Goal: Task Accomplishment & Management: Complete application form

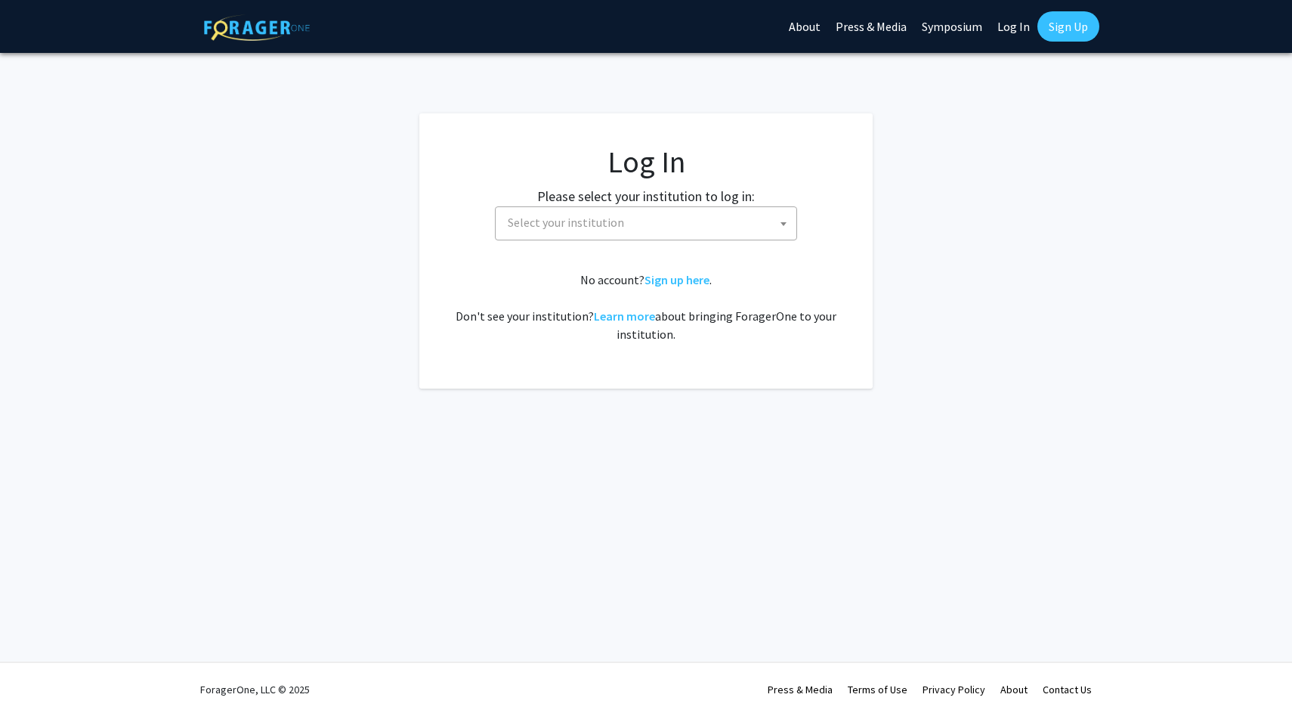
select select
click at [633, 202] on label "Please select your institution to log in:" at bounding box center [646, 196] width 218 height 20
click at [630, 218] on span "Select your institution" at bounding box center [649, 222] width 295 height 31
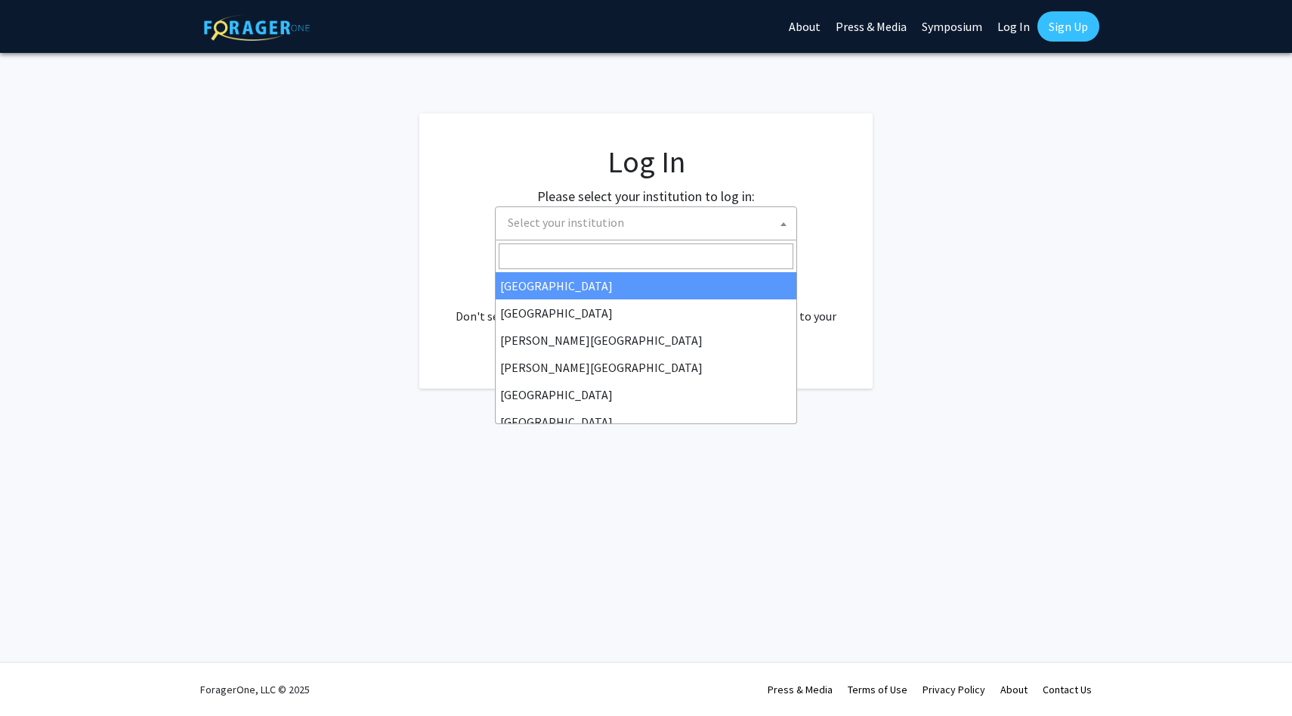
type input "i"
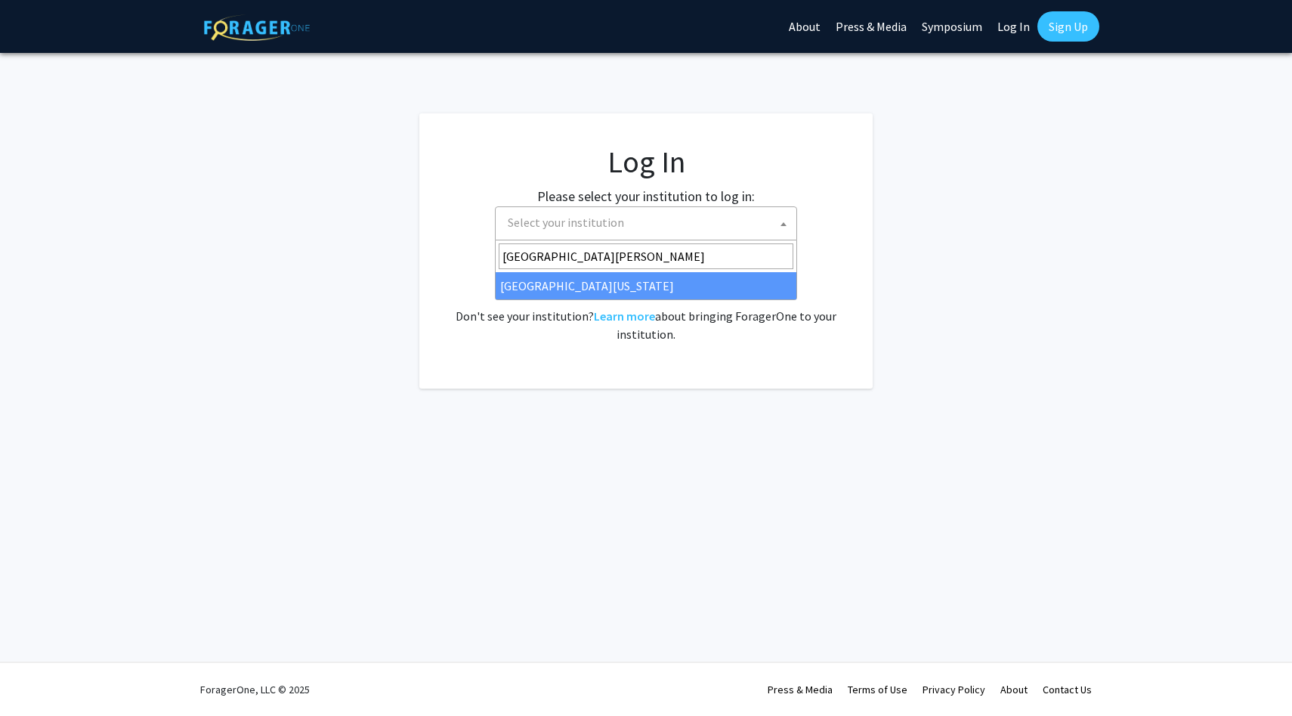
type input "university of maryl"
select select "31"
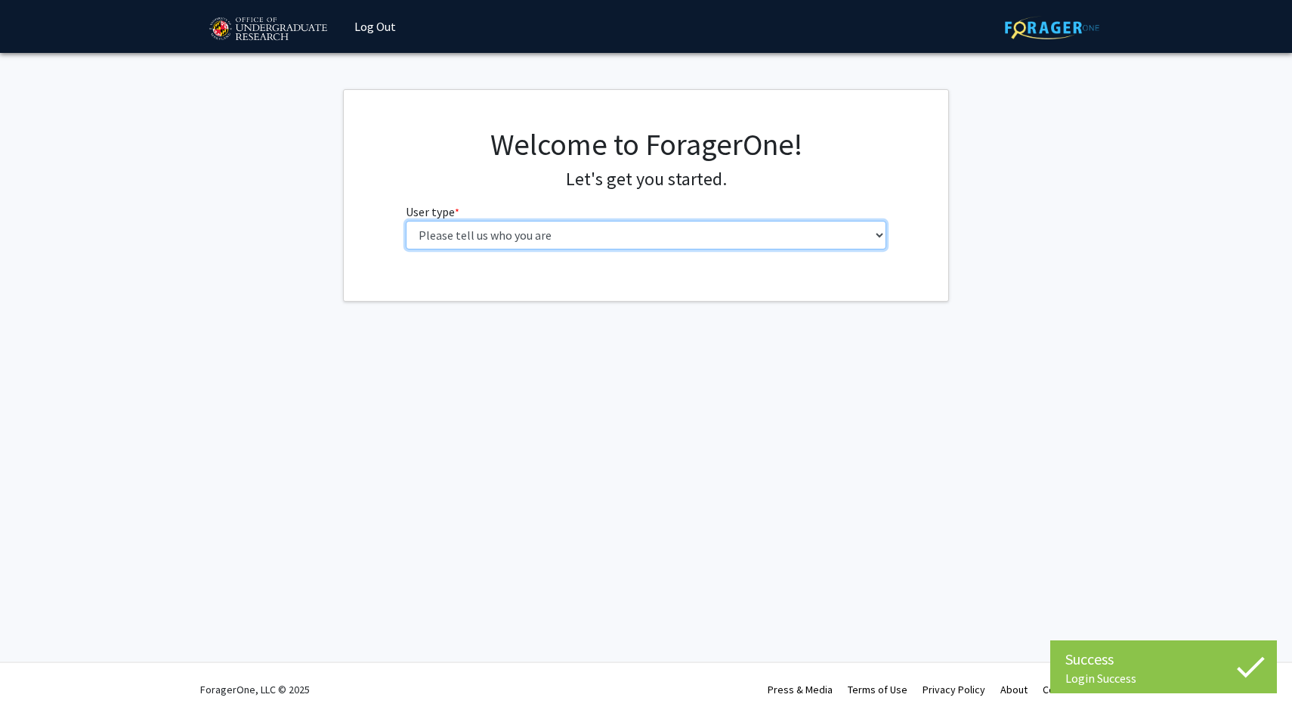
click at [658, 240] on select "Please tell us who you are Undergraduate Student Master's Student Doctoral Cand…" at bounding box center [646, 235] width 481 height 29
select select "1: undergrad"
click at [406, 221] on select "Please tell us who you are Undergraduate Student Master's Student Doctoral Cand…" at bounding box center [646, 235] width 481 height 29
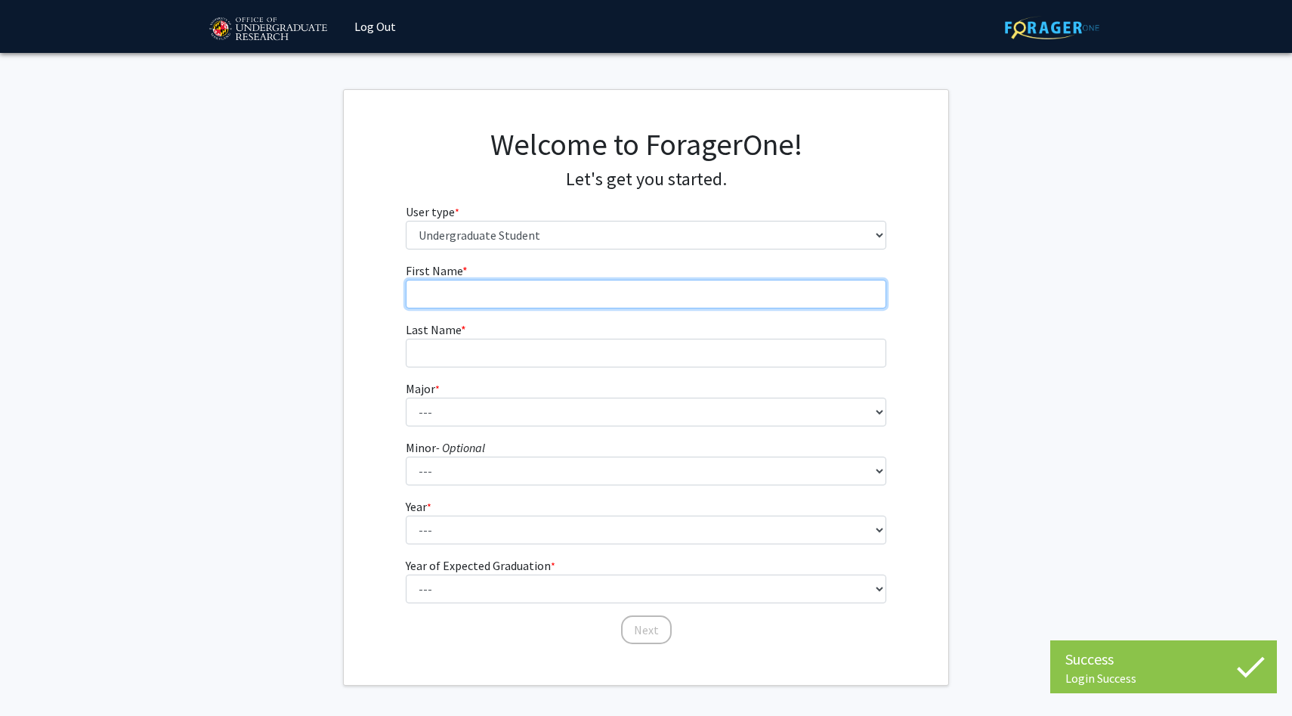
click at [604, 291] on input "First Name * required" at bounding box center [646, 294] width 481 height 29
type input "[PERSON_NAME]"
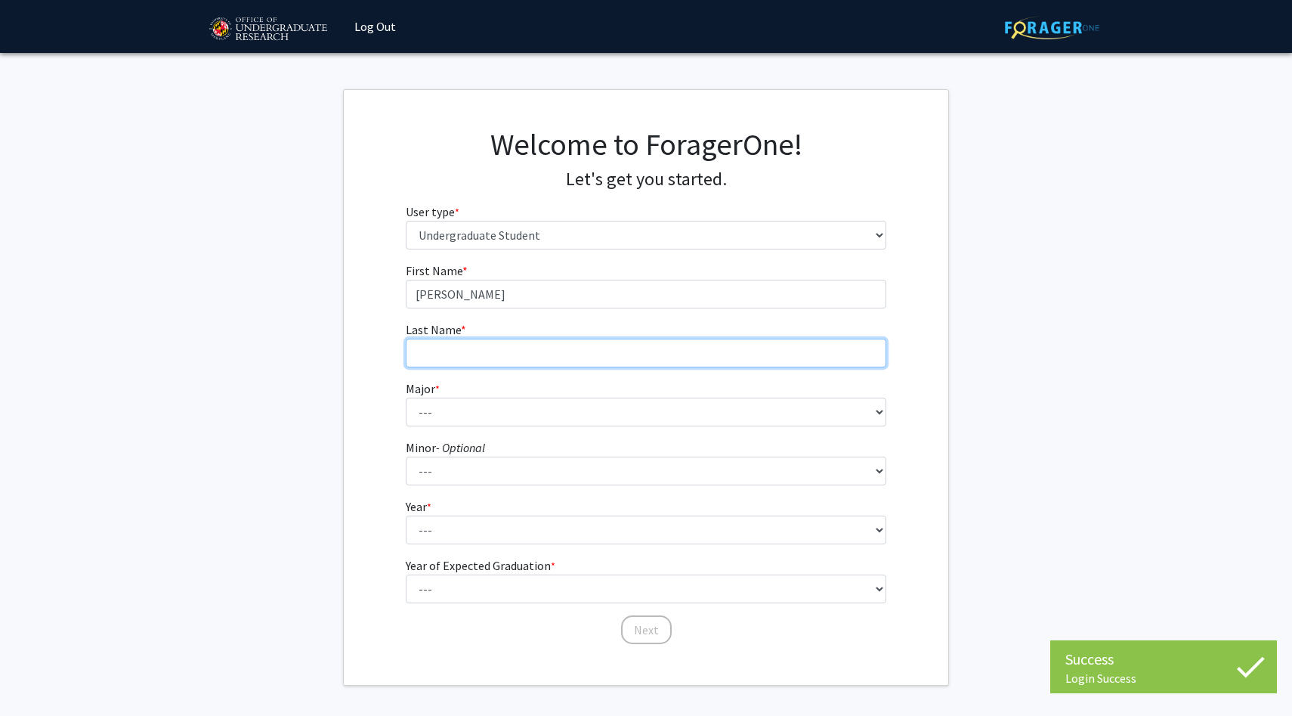
type input "[PERSON_NAME]"
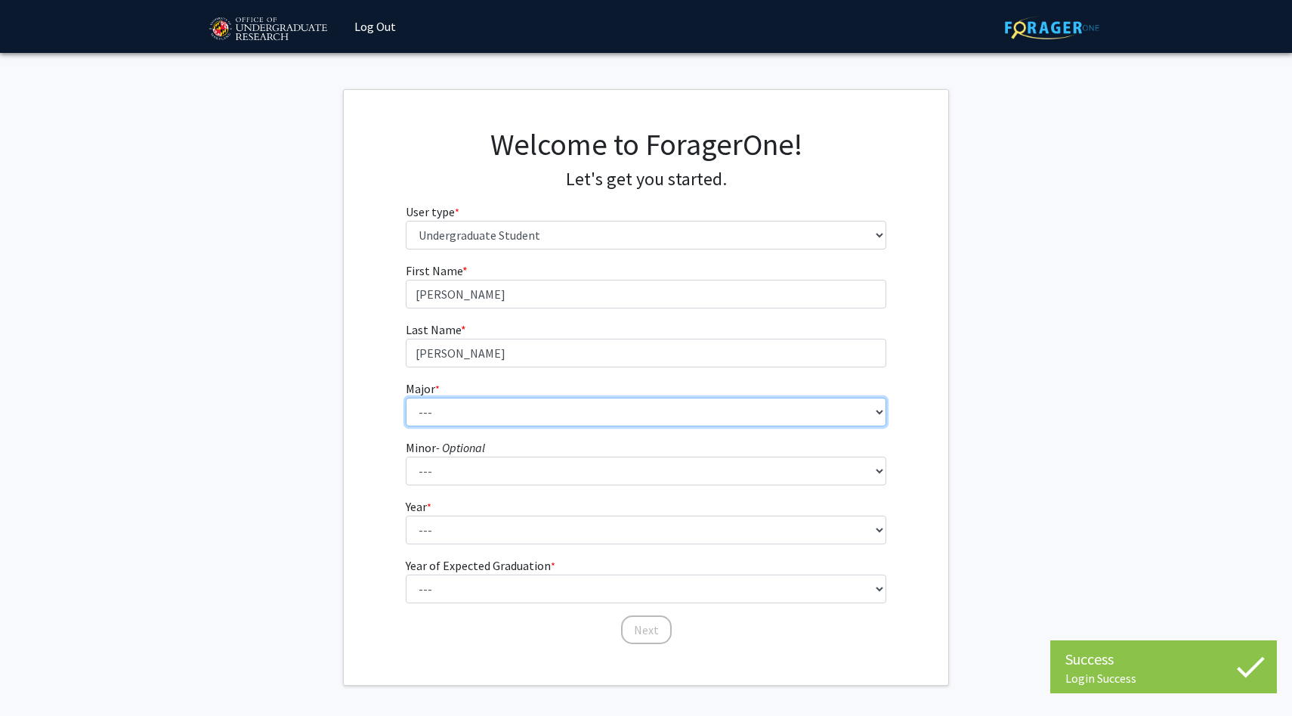
click at [536, 414] on select "--- Accounting Aerospace Engineering African American and Africana Studies Agri…" at bounding box center [646, 411] width 481 height 29
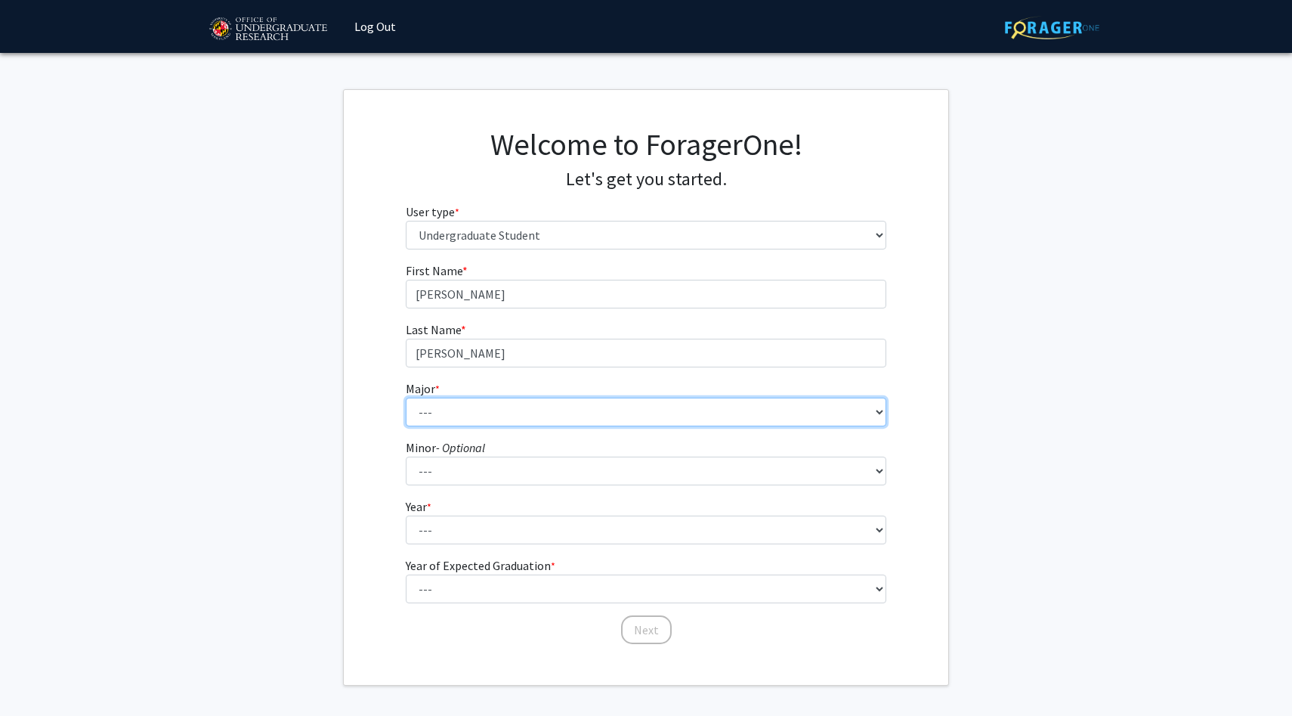
select select "83: 2384"
click at [406, 397] on select "--- Accounting Aerospace Engineering African American and Africana Studies Agri…" at bounding box center [646, 411] width 481 height 29
click at [503, 410] on select "--- Accounting Aerospace Engineering African American and Africana Studies Agri…" at bounding box center [646, 411] width 481 height 29
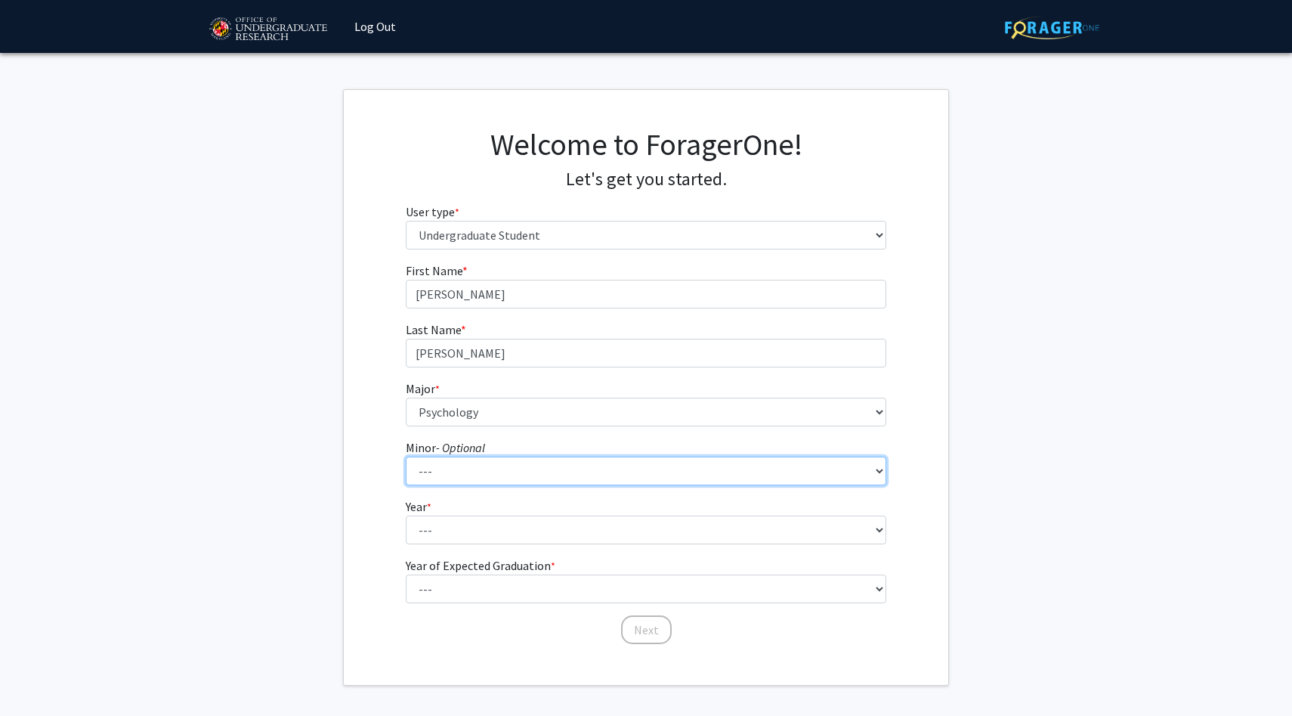
click at [480, 471] on select "--- Actuarial Mathematics Advanced Cybersecurity Experience for Students Africa…" at bounding box center [646, 470] width 481 height 29
select select "77: 1880"
click at [406, 456] on select "--- Actuarial Mathematics Advanced Cybersecurity Experience for Students Africa…" at bounding box center [646, 470] width 481 height 29
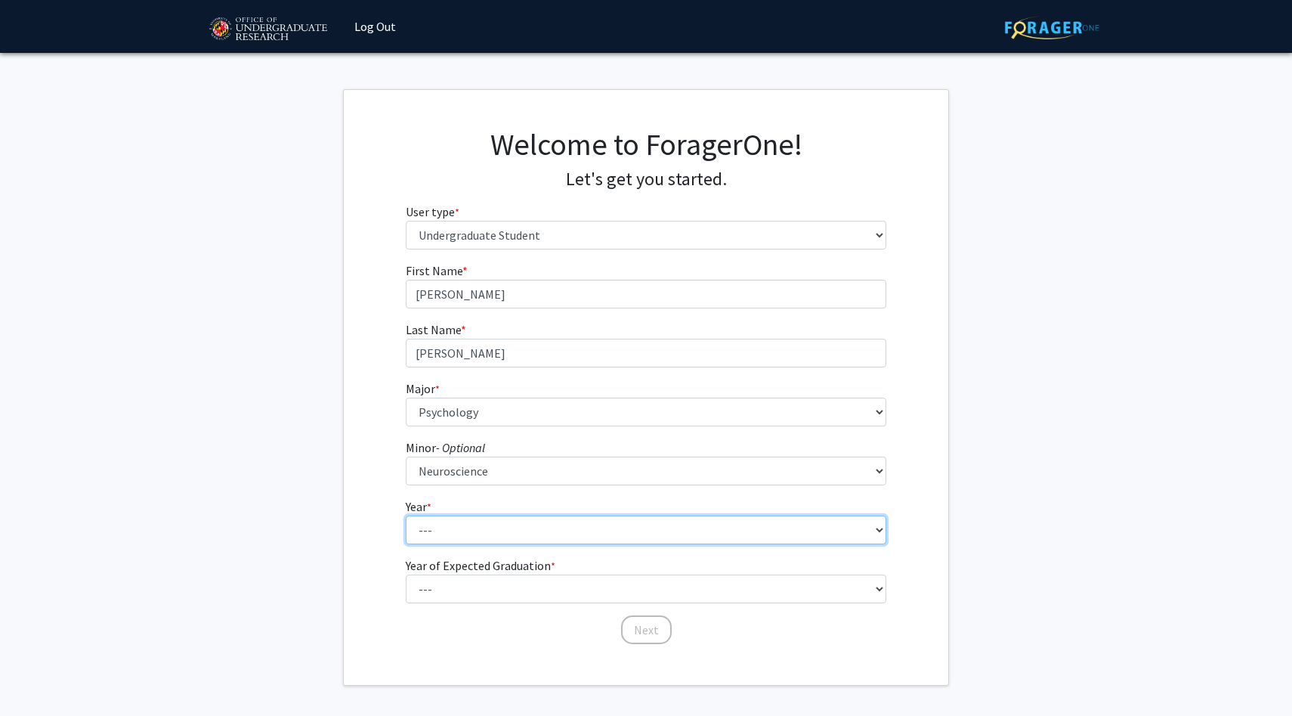
click at [462, 524] on select "--- First-year Sophomore Junior Senior Postbaccalaureate Certificate" at bounding box center [646, 529] width 481 height 29
select select "2: sophomore"
click at [406, 515] on select "--- First-year Sophomore Junior Senior Postbaccalaureate Certificate" at bounding box center [646, 529] width 481 height 29
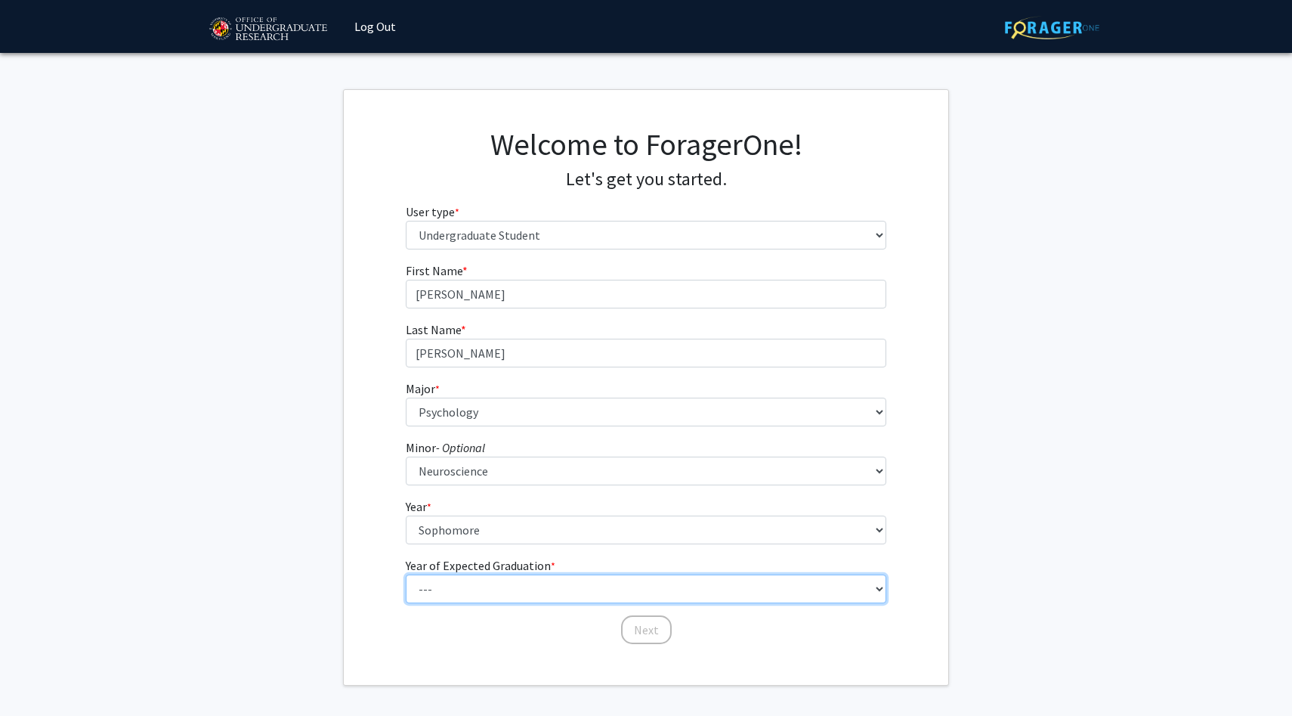
click at [460, 593] on select "--- 2025 2026 2027 2028 2029 2030 2031 2032 2033 2034" at bounding box center [646, 588] width 481 height 29
select select "4: 2028"
click at [406, 574] on select "--- 2025 2026 2027 2028 2029 2030 2031 2032 2033 2034" at bounding box center [646, 588] width 481 height 29
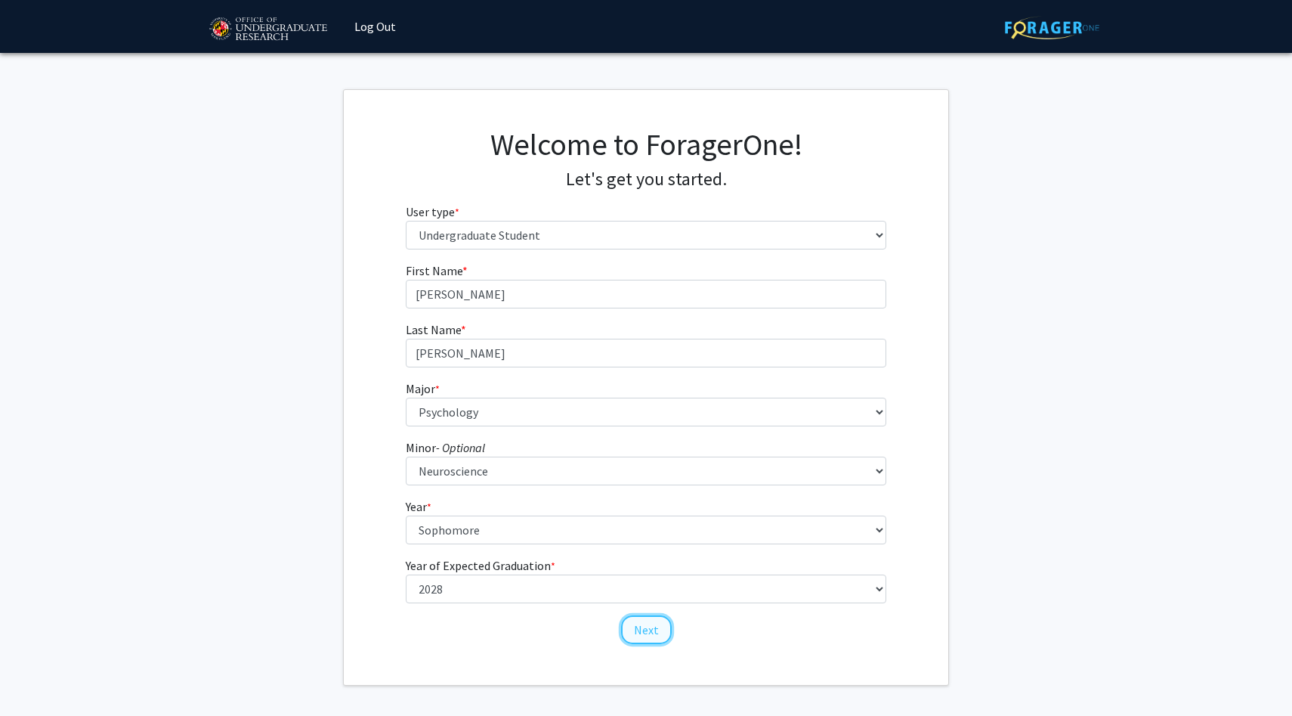
click at [639, 632] on button "Next" at bounding box center [646, 629] width 51 height 29
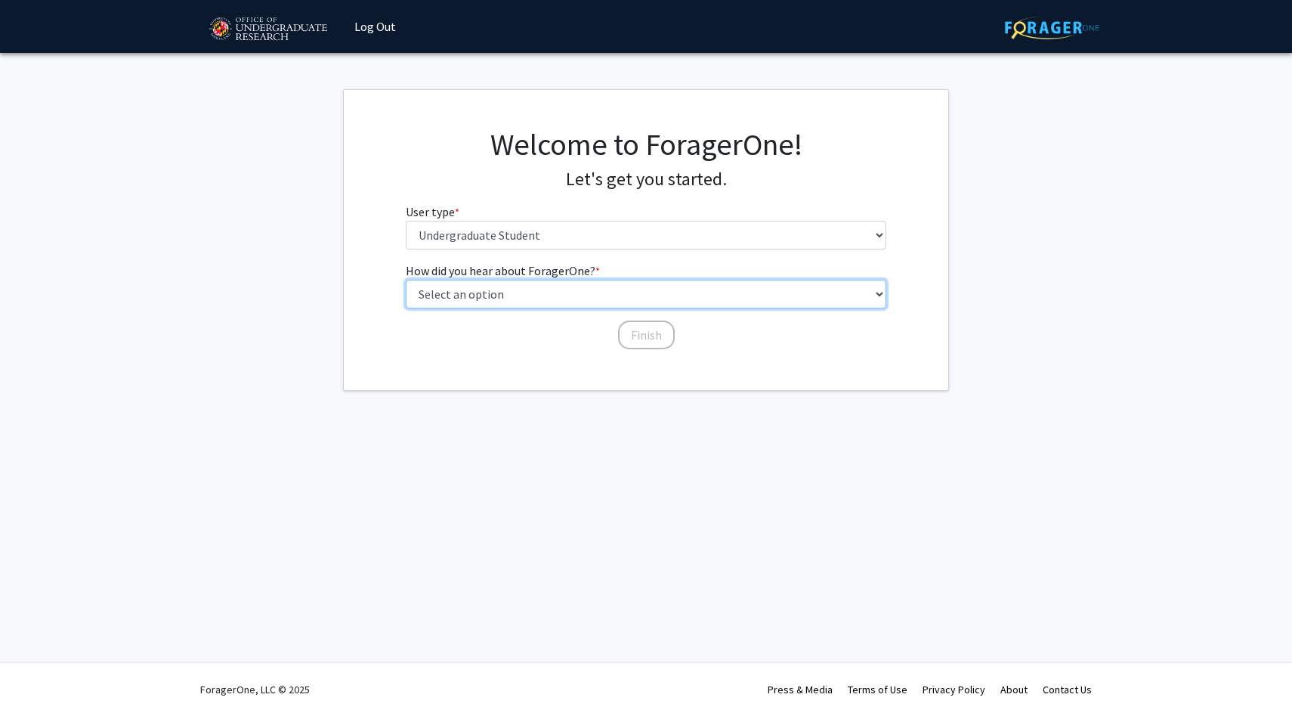
click at [604, 298] on select "Select an option Peer/student recommendation Faculty/staff recommendation Unive…" at bounding box center [646, 294] width 481 height 29
select select "3: university_website"
click at [406, 280] on select "Select an option Peer/student recommendation Faculty/staff recommendation Unive…" at bounding box center [646, 294] width 481 height 29
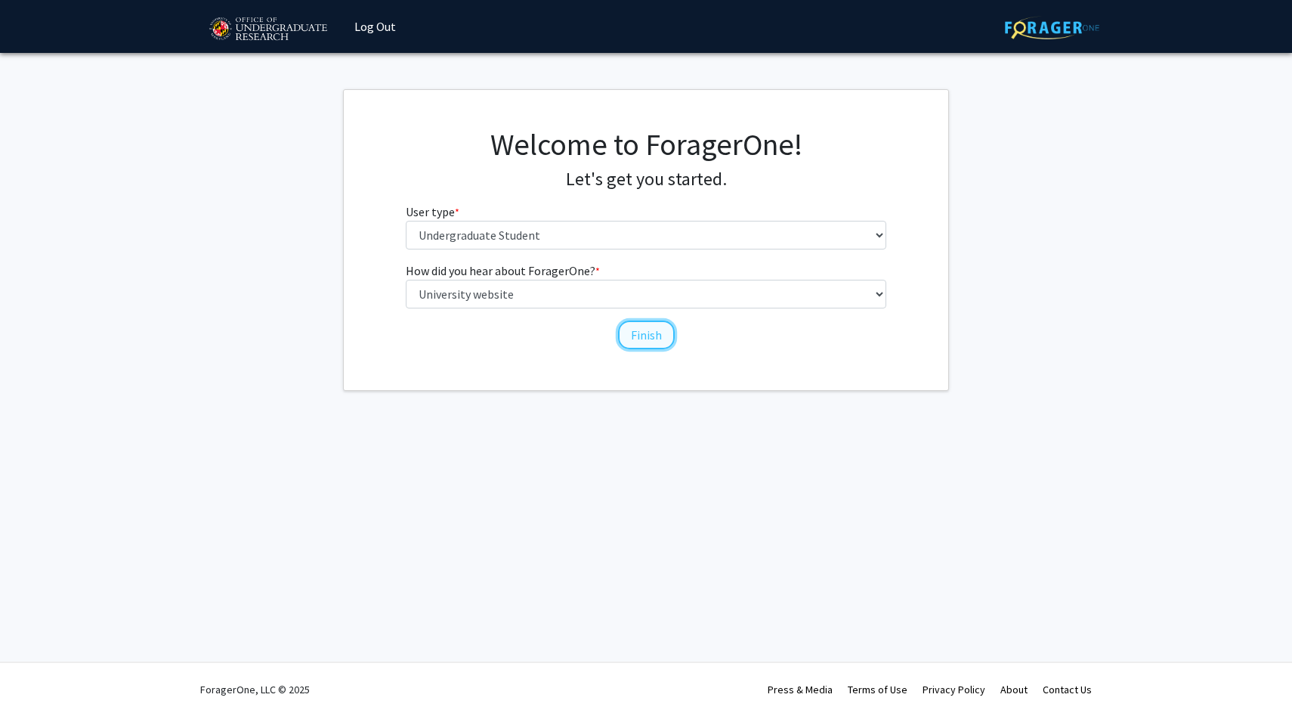
click at [660, 330] on button "Finish" at bounding box center [646, 334] width 57 height 29
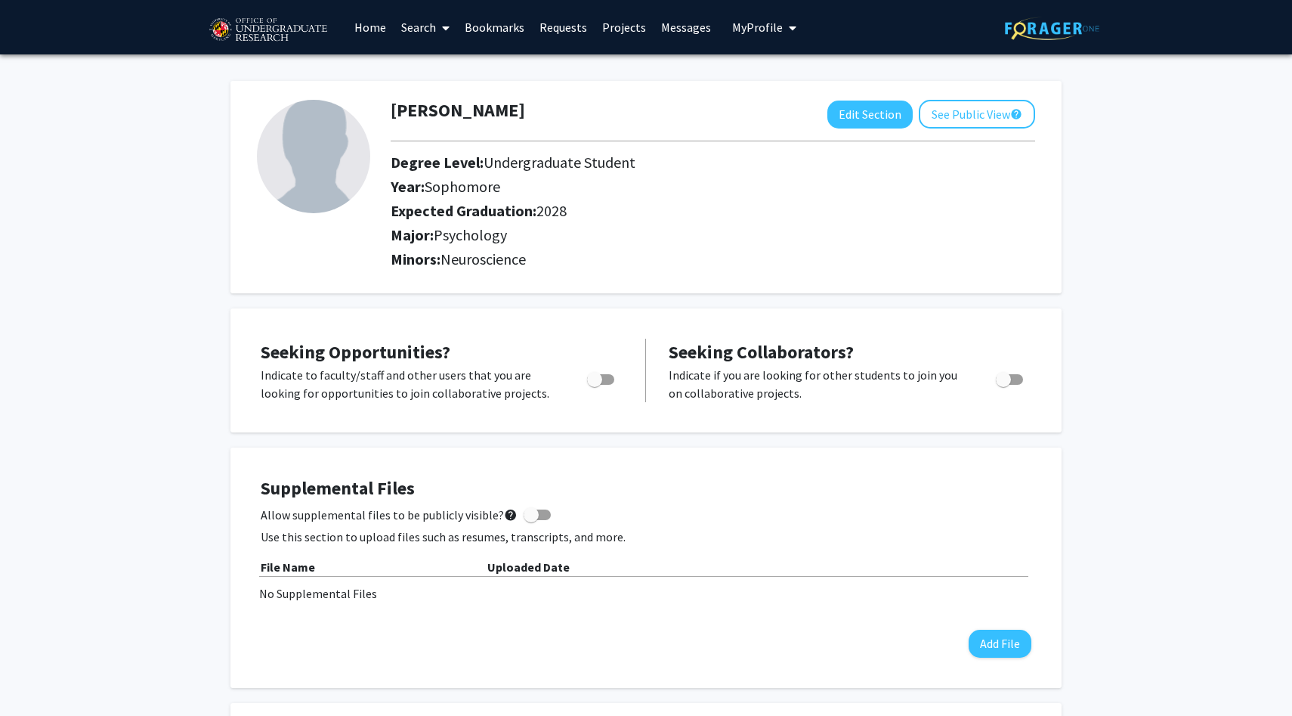
click at [631, 25] on link "Projects" at bounding box center [624, 27] width 59 height 53
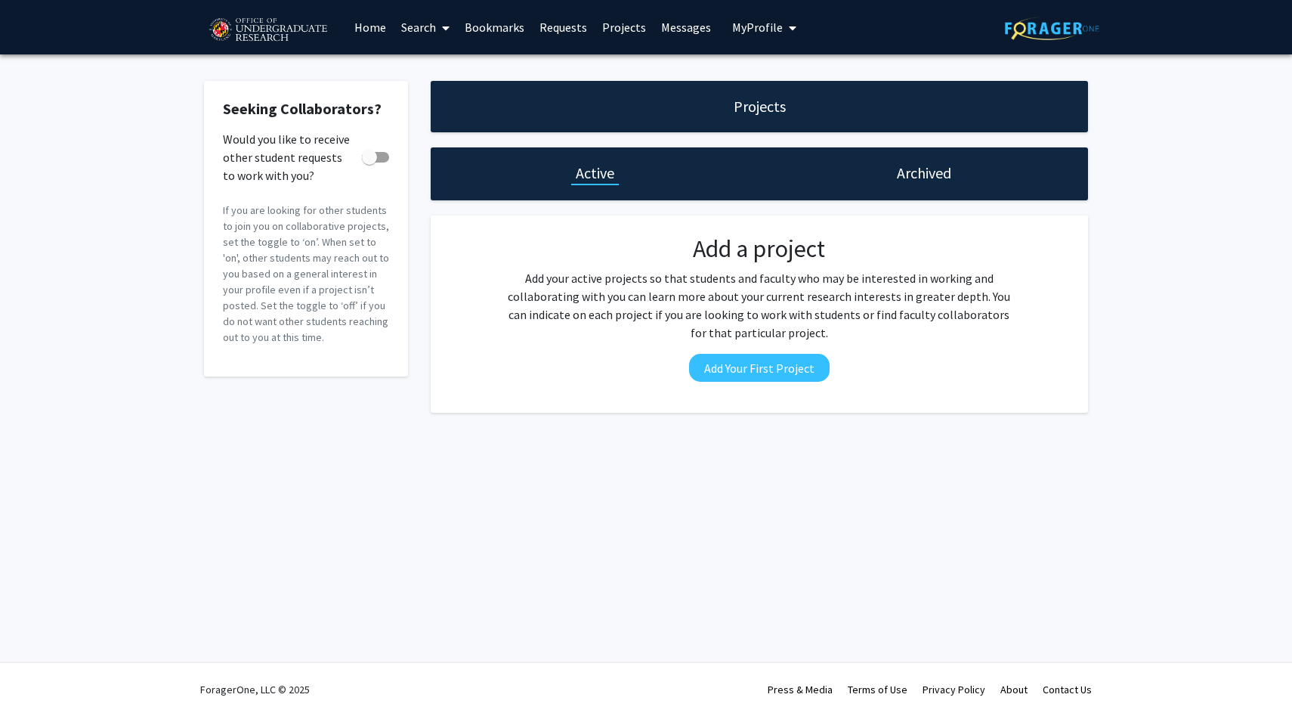
click at [449, 25] on icon at bounding box center [446, 28] width 8 height 12
click at [373, 30] on link "Home" at bounding box center [370, 27] width 47 height 53
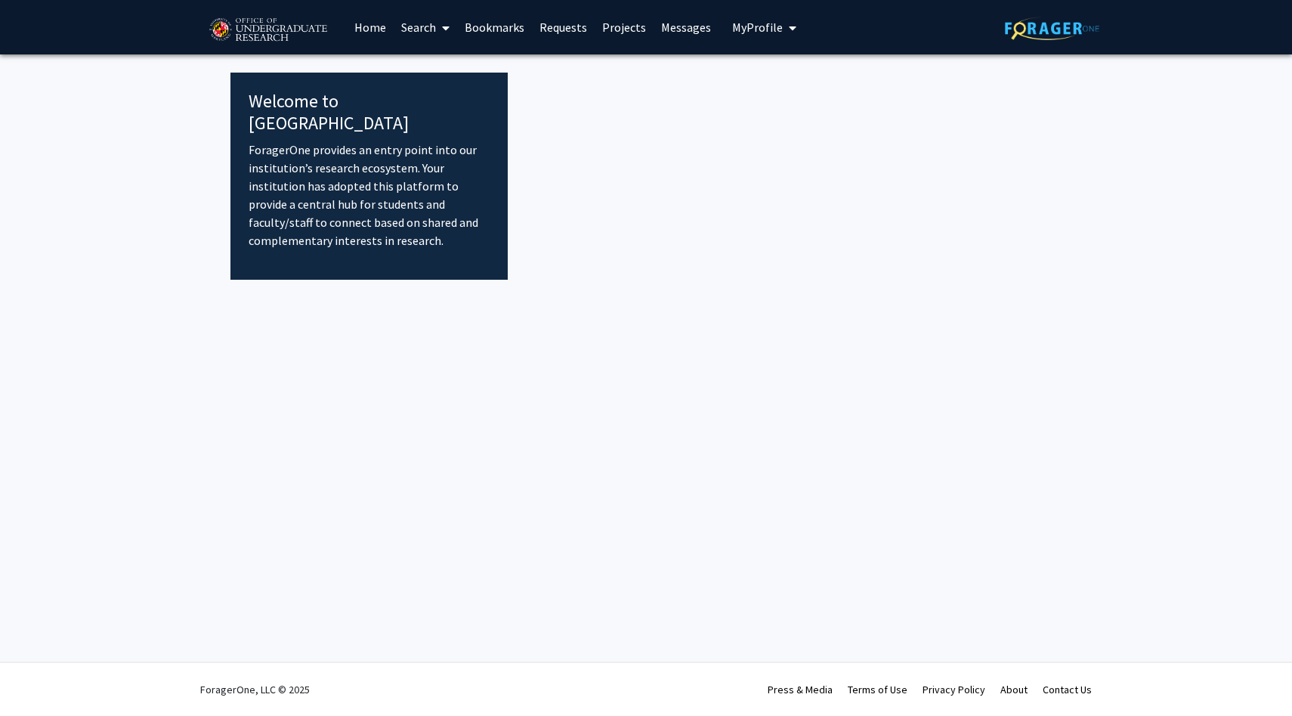
click at [373, 30] on link "Home" at bounding box center [370, 27] width 47 height 53
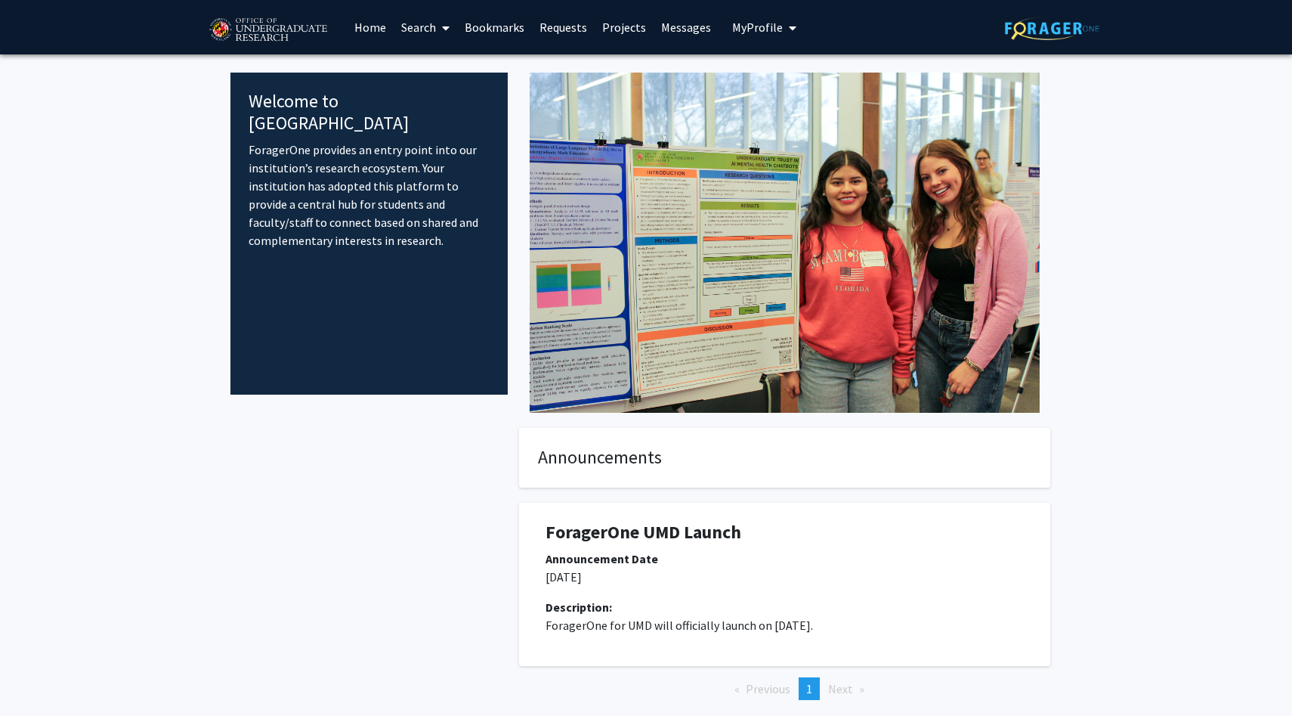
click at [640, 26] on link "Projects" at bounding box center [624, 27] width 59 height 53
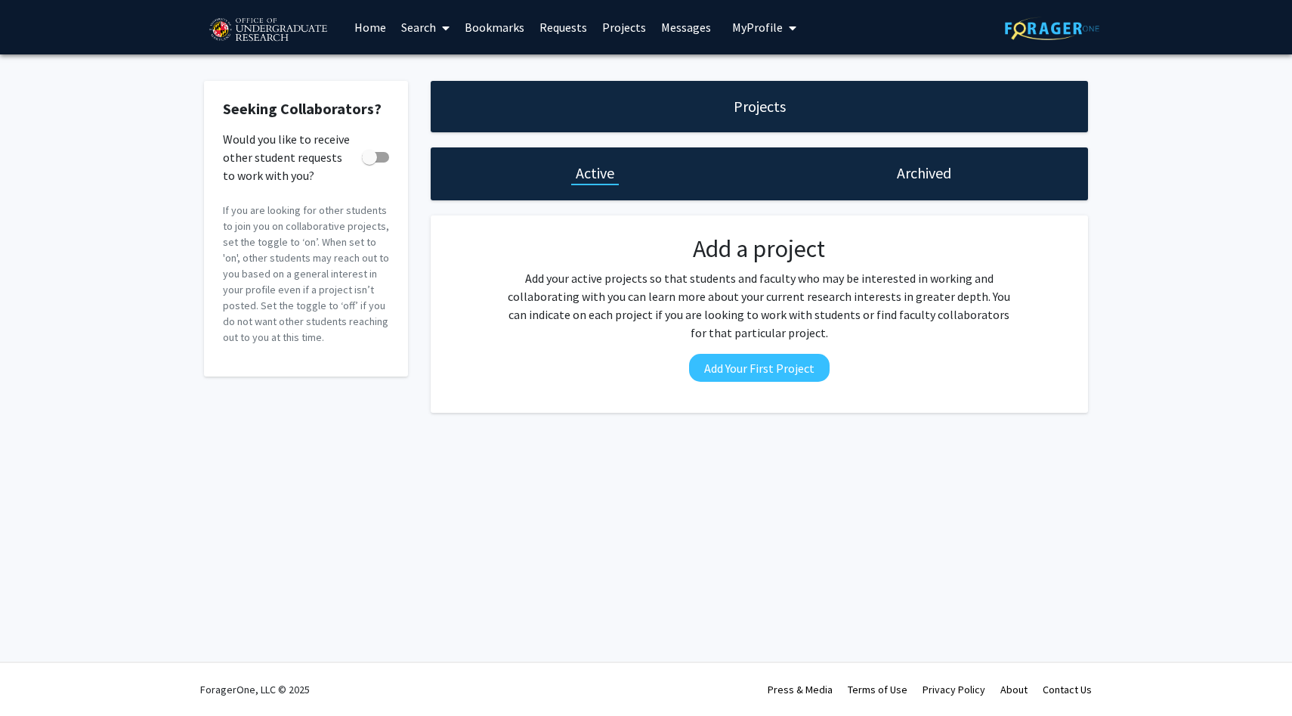
click at [570, 26] on link "Requests" at bounding box center [563, 27] width 63 height 53
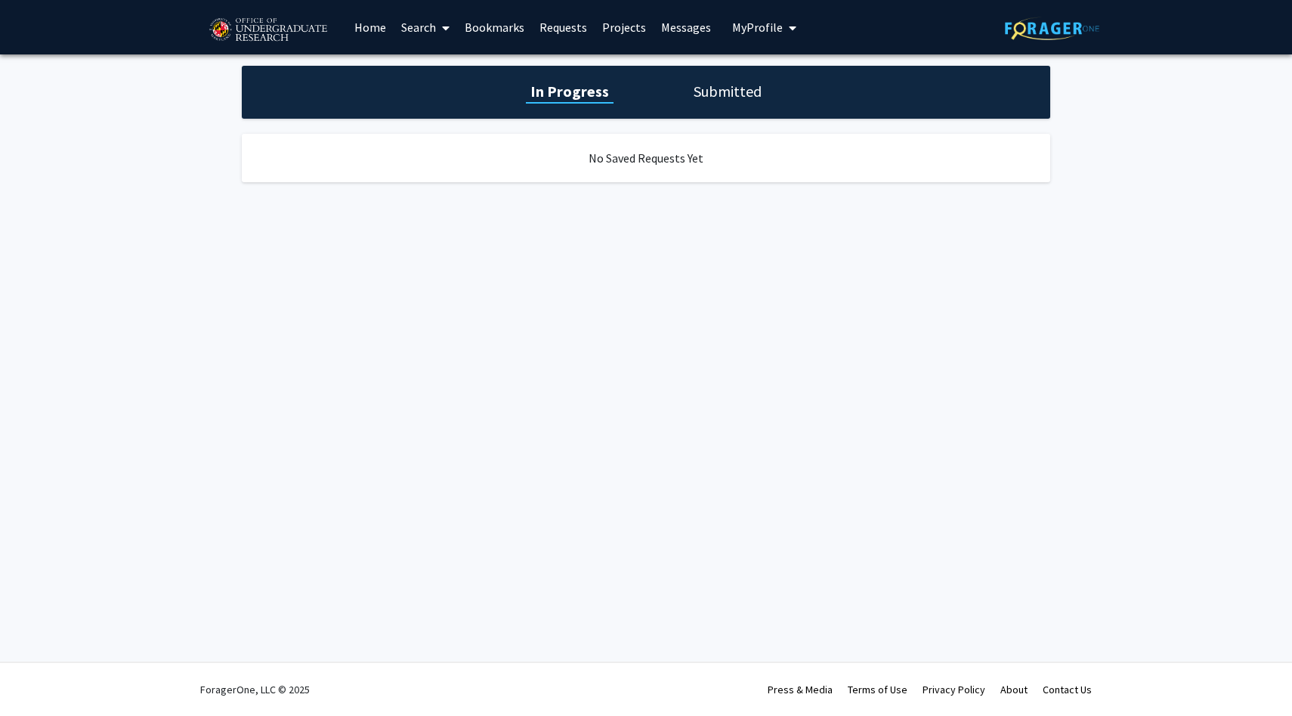
click at [497, 23] on link "Bookmarks" at bounding box center [494, 27] width 75 height 53
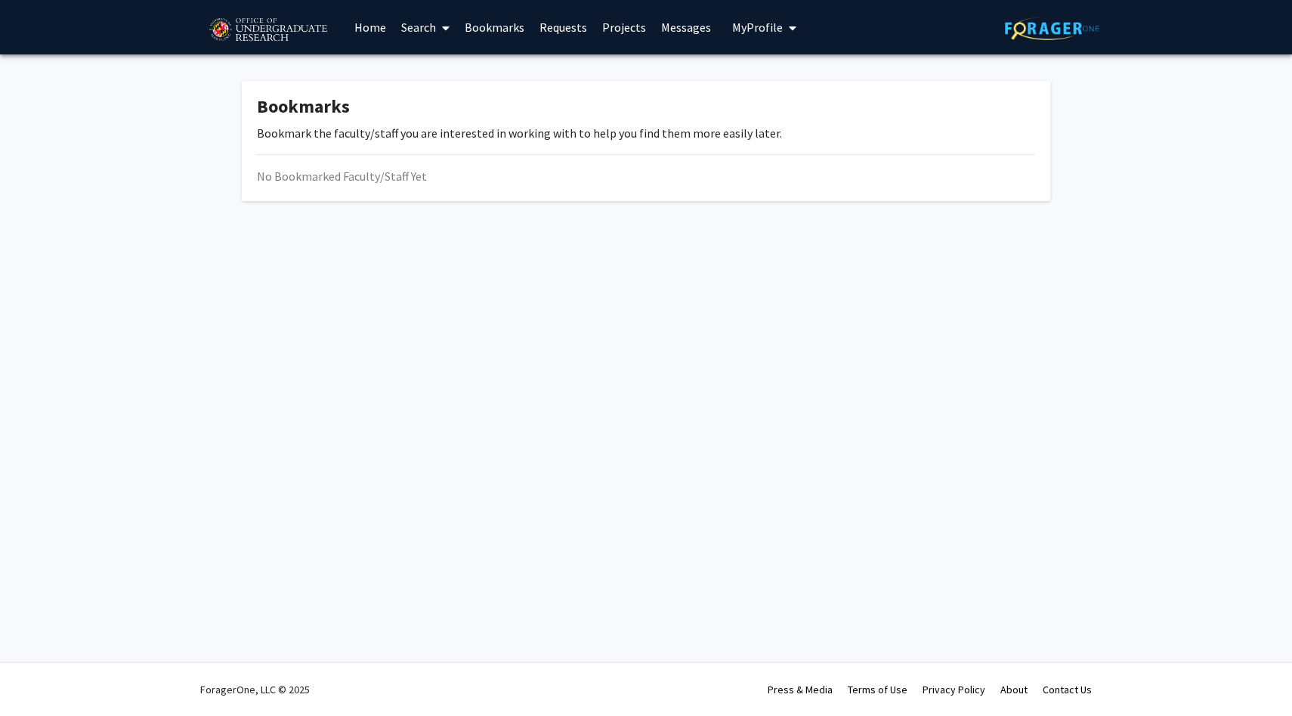
click at [448, 23] on icon at bounding box center [446, 28] width 8 height 12
click at [445, 108] on span "Students" at bounding box center [440, 100] width 92 height 30
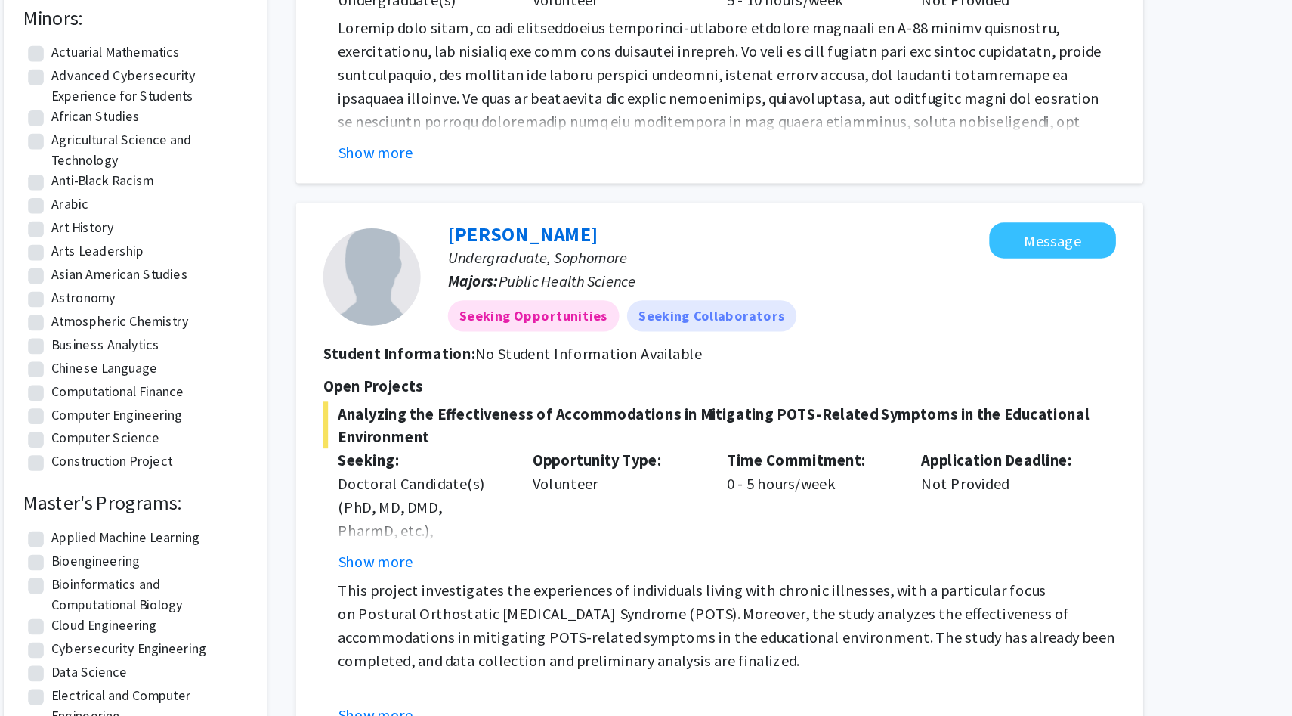
scroll to position [425, 0]
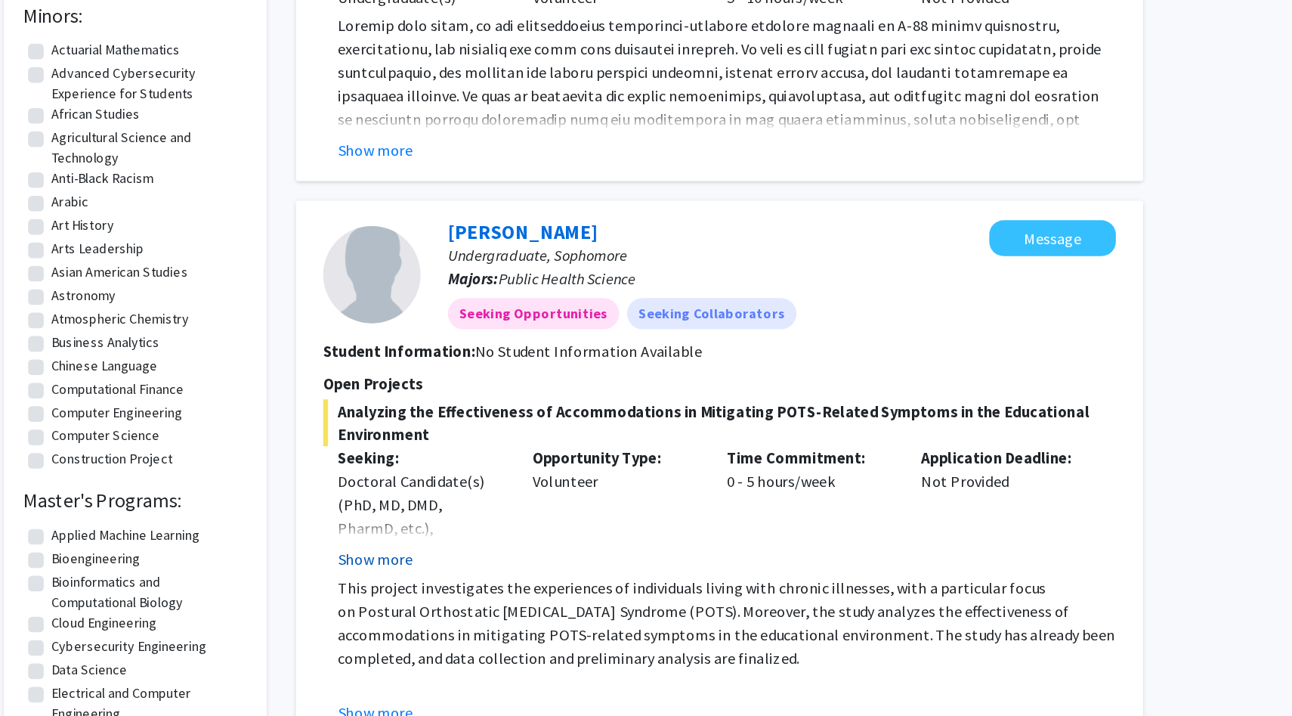
click at [497, 599] on button "Show more" at bounding box center [492, 594] width 58 height 18
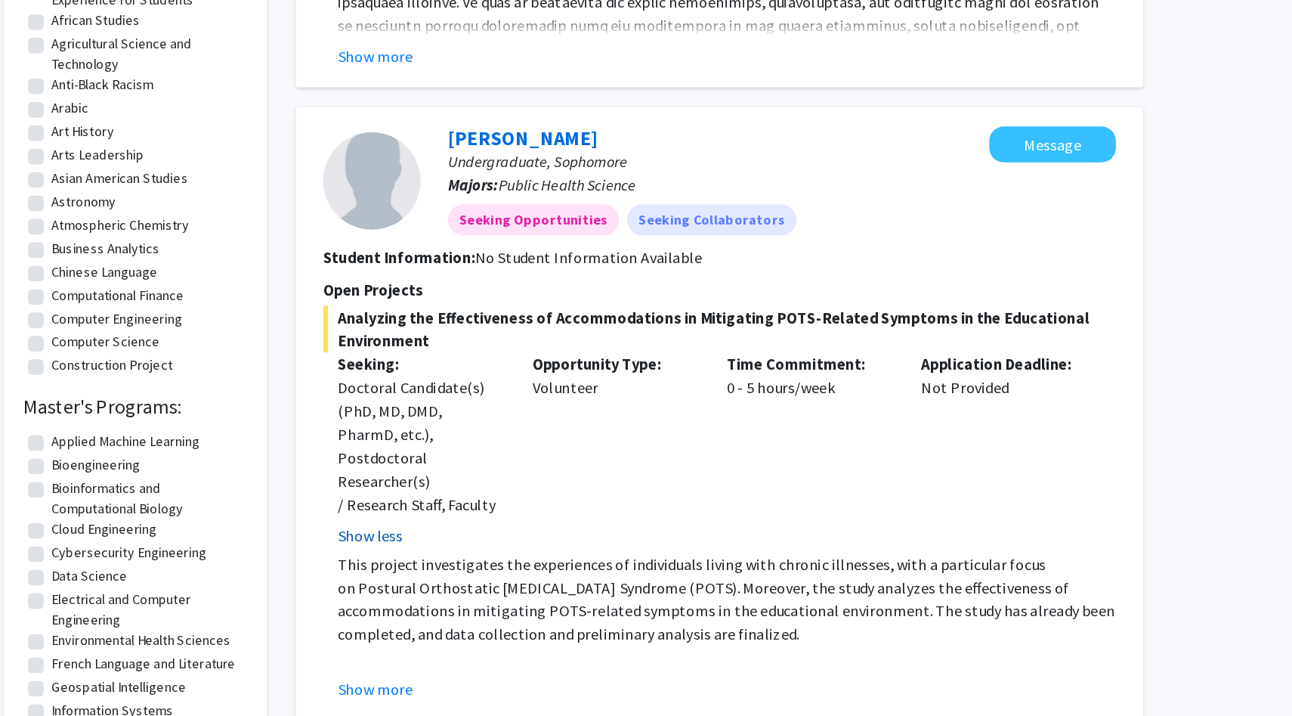
scroll to position [500, 0]
